Goal: Task Accomplishment & Management: Complete application form

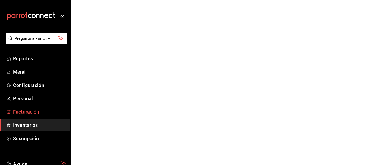
click at [31, 112] on span "Facturación" at bounding box center [39, 111] width 53 height 7
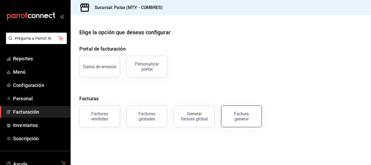
click at [253, 120] on button "Factura general" at bounding box center [241, 116] width 41 height 22
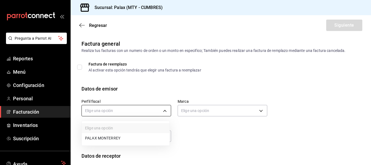
click at [158, 109] on body "Pregunta a Parrot AI Reportes Menú Configuración Personal Facturación Inventari…" at bounding box center [185, 82] width 371 height 165
click at [119, 142] on li "PALAX MONTERREY" at bounding box center [126, 138] width 88 height 10
type input "446fb26c-9866-4ce5-bbb2-44f232d2c30a"
type input "882a14fb-31f9-4d0e-beef-7112030831e8"
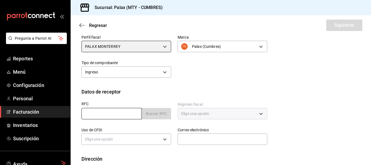
scroll to position [81, 0]
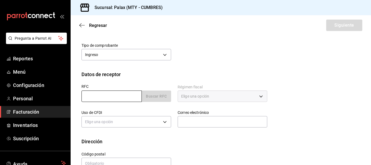
click at [113, 102] on input "text" at bounding box center [111, 95] width 60 height 11
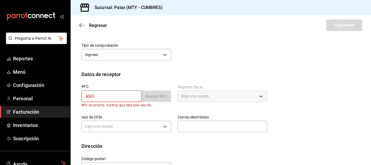
type input "ASO180316UR2"
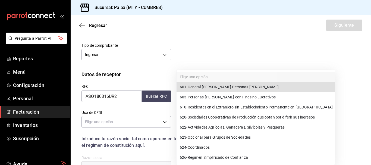
click at [216, 97] on body "Pregunta a Parrot AI Reportes Menú Configuración Personal Facturación Inventari…" at bounding box center [185, 82] width 371 height 165
click at [215, 90] on li "601 - General [PERSON_NAME] Personas [PERSON_NAME]" at bounding box center [255, 87] width 158 height 10
type input "601"
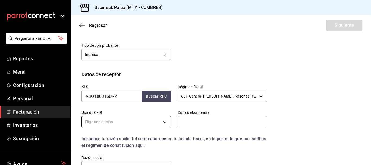
click at [143, 119] on body "Pregunta a Parrot AI Reportes Menú Configuración Personal Facturación Inventari…" at bounding box center [185, 82] width 371 height 165
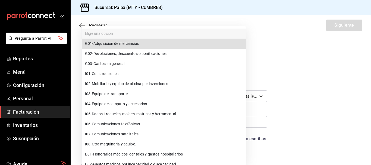
click at [119, 61] on span "G03 - Gastos en general" at bounding box center [104, 64] width 39 height 6
type input "G03"
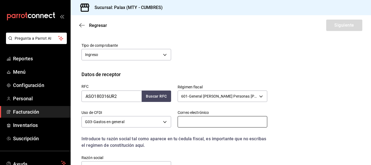
click at [239, 125] on input "text" at bounding box center [223, 121] width 90 height 11
type input "d"
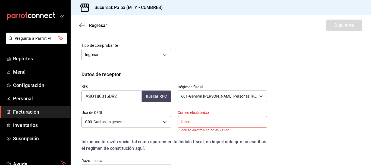
type input "[EMAIL_ADDRESS][DOMAIN_NAME]"
type input "64000"
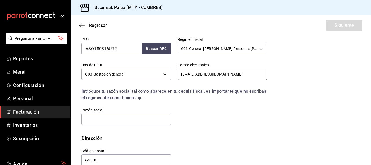
scroll to position [139, 0]
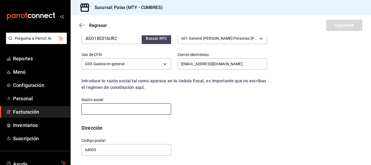
click at [143, 110] on input "text" at bounding box center [126, 108] width 90 height 11
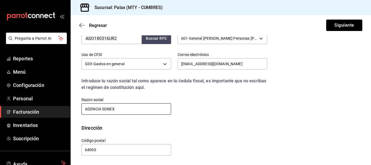
type input "AGENCIA SONEX"
click at [242, 114] on div "RFC ASO180316UR2 Buscar RFC Régimen fiscal 601 - General [PERSON_NAME] Personas…" at bounding box center [171, 67] width 192 height 95
click at [355, 31] on div "Regresar Siguiente" at bounding box center [221, 25] width 300 height 20
click at [353, 28] on button "Siguiente" at bounding box center [344, 25] width 36 height 11
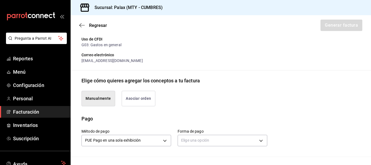
scroll to position [85, 0]
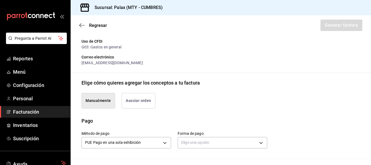
click at [132, 101] on button "Asociar orden" at bounding box center [139, 100] width 34 height 15
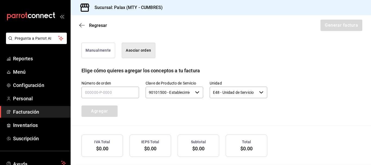
scroll to position [139, 0]
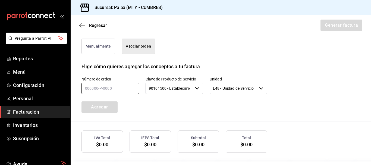
click at [121, 86] on input "text" at bounding box center [110, 88] width 58 height 11
type input "070925-p-0254"
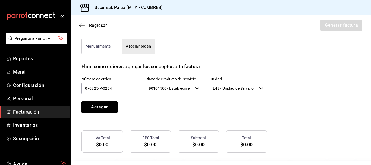
click at [100, 113] on div "Número de orden 070925-p-0254 Clave de Producto de Servicio 90101500 - Establec…" at bounding box center [220, 95] width 278 height 51
click at [103, 107] on button "Agregar" at bounding box center [99, 106] width 36 height 11
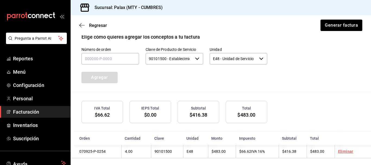
scroll to position [173, 0]
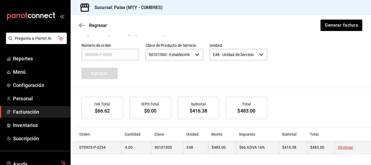
click at [293, 149] on span "$416.38" at bounding box center [289, 147] width 14 height 4
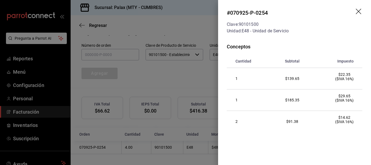
click at [357, 12] on icon "drag" at bounding box center [358, 11] width 5 height 5
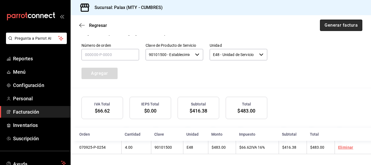
click at [342, 26] on button "Generar factura" at bounding box center [341, 25] width 42 height 11
